Goal: Go to known website: Go to known website

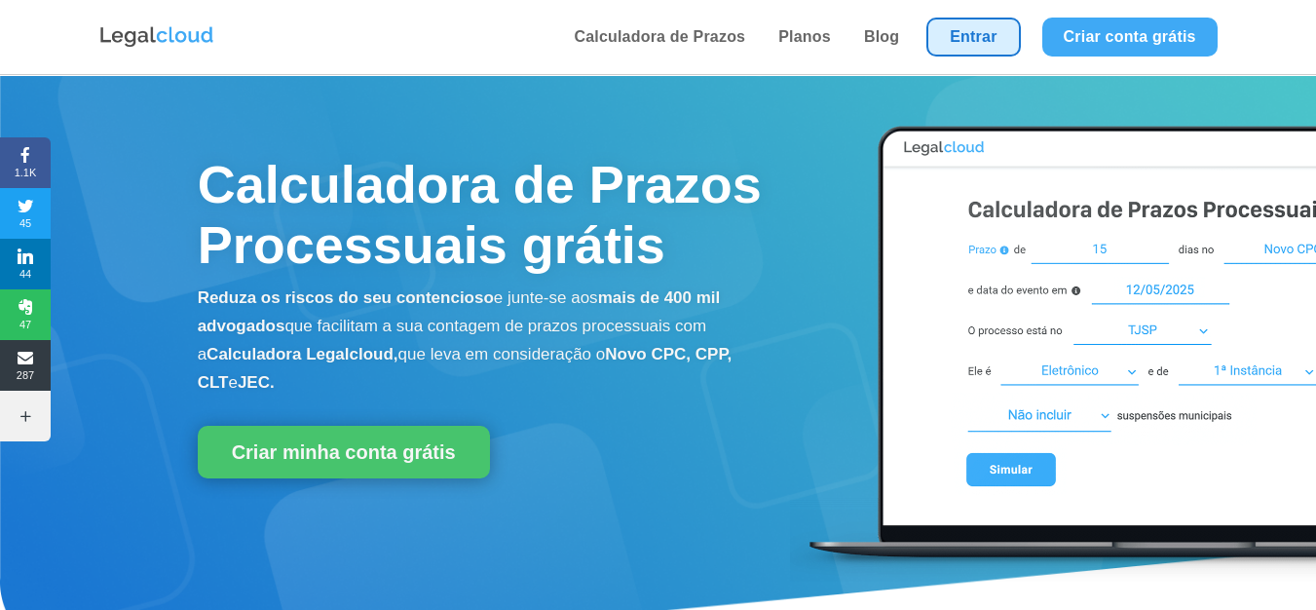
drag, startPoint x: 1013, startPoint y: 59, endPoint x: 989, endPoint y: 40, distance: 30.4
click at [1012, 59] on li "Entrar" at bounding box center [972, 37] width 115 height 74
click at [985, 37] on link "Entrar" at bounding box center [972, 37] width 93 height 39
drag, startPoint x: 965, startPoint y: 56, endPoint x: 974, endPoint y: 52, distance: 10.0
click at [968, 55] on li "Entrar" at bounding box center [972, 37] width 115 height 74
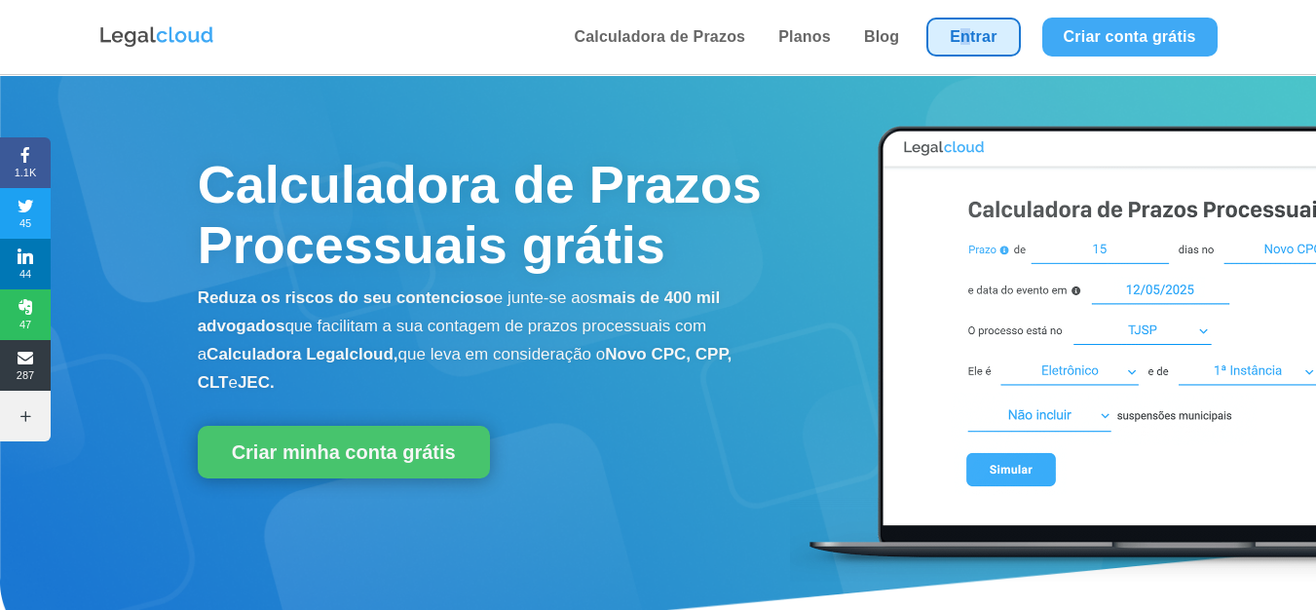
click at [979, 48] on link "Entrar" at bounding box center [972, 37] width 93 height 39
